Goal: Communication & Community: Answer question/provide support

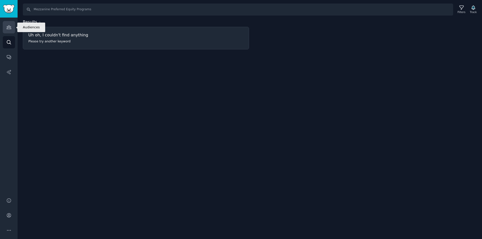
click at [8, 30] on icon "Sidebar" at bounding box center [8, 27] width 5 height 5
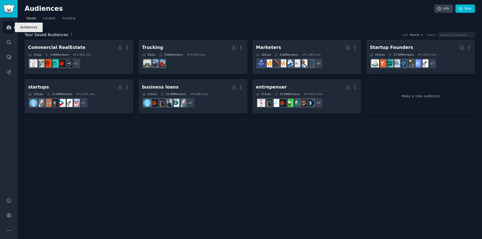
drag, startPoint x: 8, startPoint y: 30, endPoint x: 139, endPoint y: 10, distance: 132.6
click at [139, 10] on h2 "Audiences" at bounding box center [230, 9] width 410 height 8
click at [10, 58] on icon "Sidebar" at bounding box center [9, 58] width 4 height 4
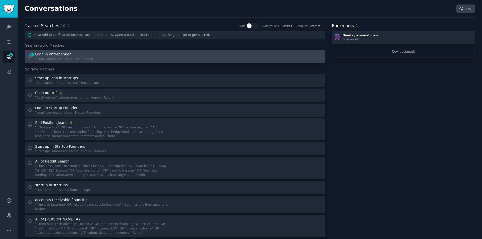
click at [125, 56] on div "42 Loan in entrepenuer "Loan" submissions from entrepenuer" at bounding box center [99, 57] width 144 height 10
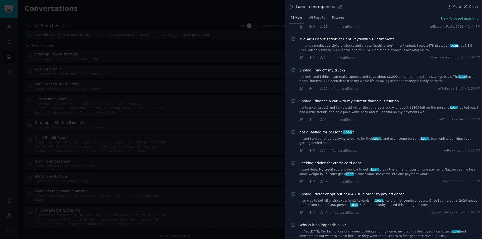
scroll to position [126, 0]
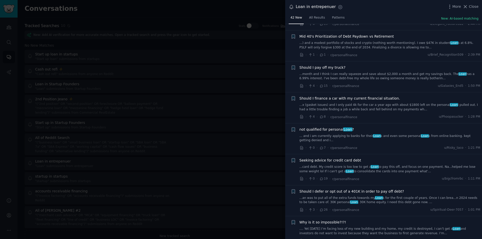
click at [337, 127] on span "not qualified for personal Loan ?" at bounding box center [327, 129] width 55 height 5
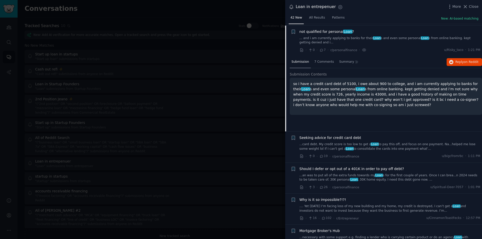
scroll to position [221, 0]
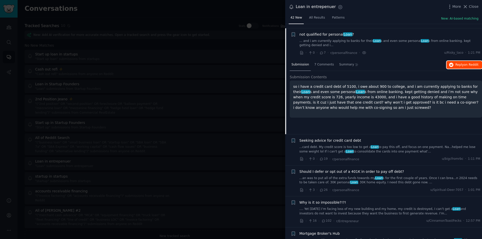
click at [460, 61] on button "Reply on Reddit" at bounding box center [464, 65] width 35 height 8
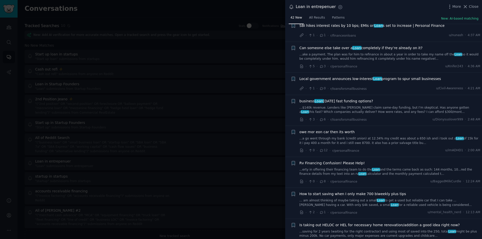
scroll to position [950, 0]
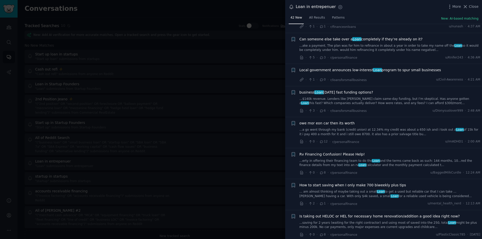
click at [124, 63] on div at bounding box center [241, 119] width 482 height 239
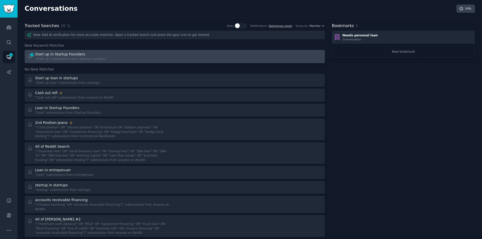
click at [99, 54] on div "2 Start up in Startup Founders "Start up" submissions from Startup Founders" at bounding box center [99, 57] width 144 height 10
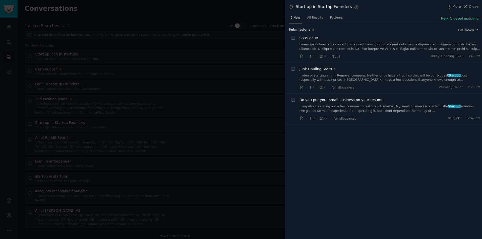
click at [370, 76] on link "...idea of starting a Junk Removal company. Neither of us have a truck so that …" at bounding box center [390, 78] width 181 height 9
